Goal: Navigation & Orientation: Go to known website

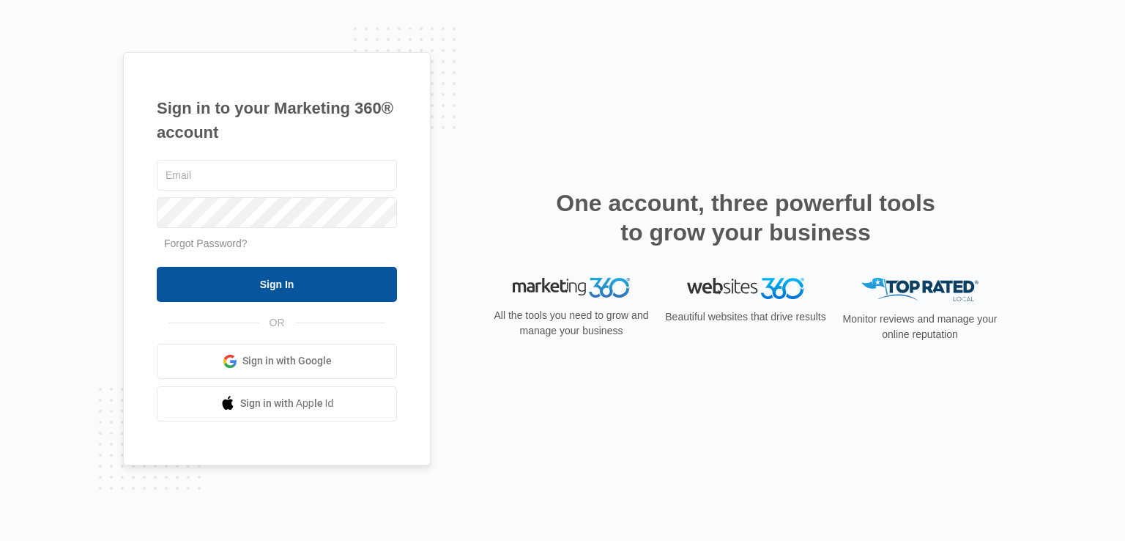
type input "[EMAIL_ADDRESS][DOMAIN_NAME]"
click at [245, 282] on input "Sign In" at bounding box center [277, 284] width 240 height 35
